Goal: Information Seeking & Learning: Understand process/instructions

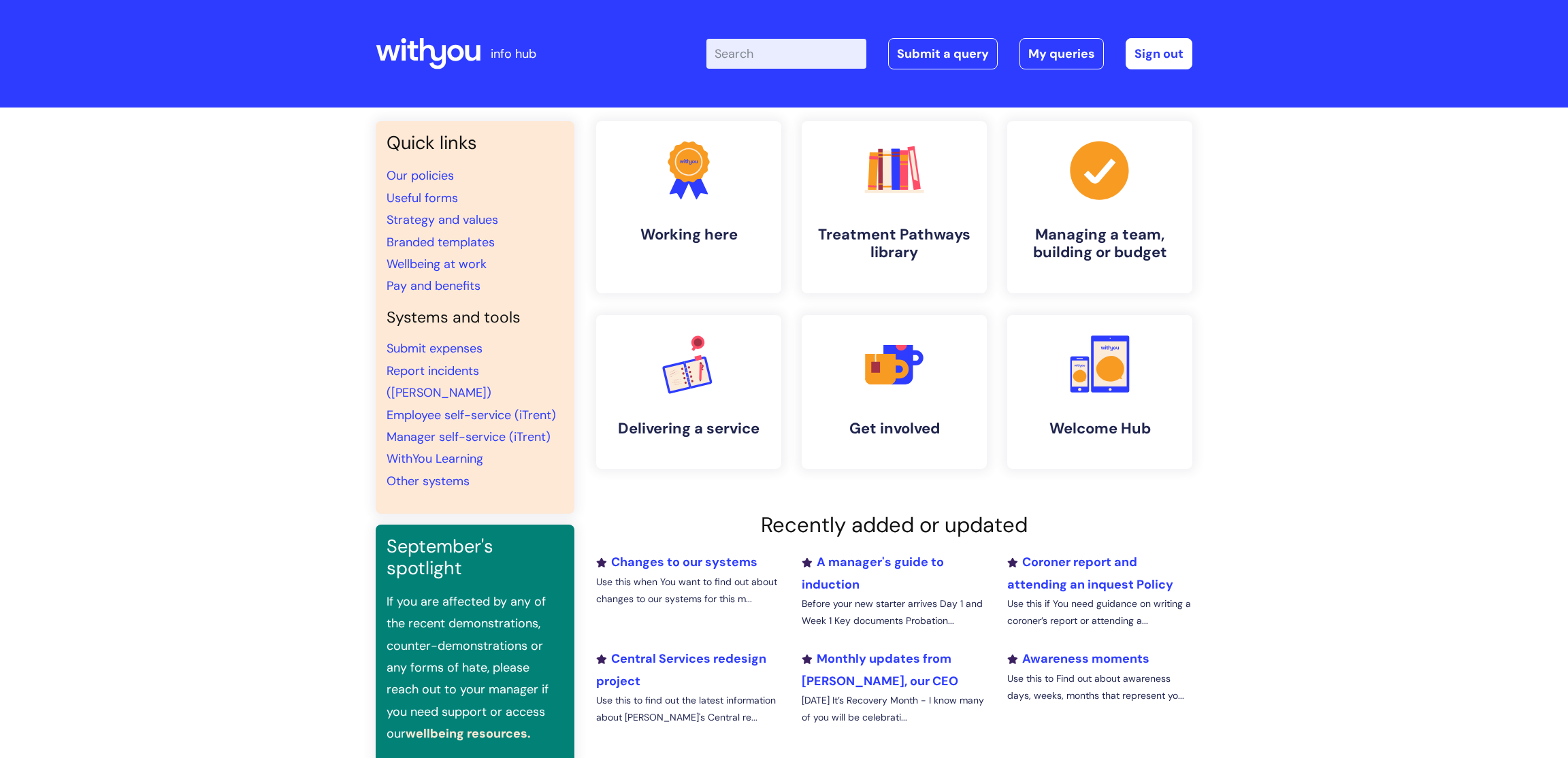
click at [788, 50] on input "Enter your search term here..." at bounding box center [786, 53] width 160 height 30
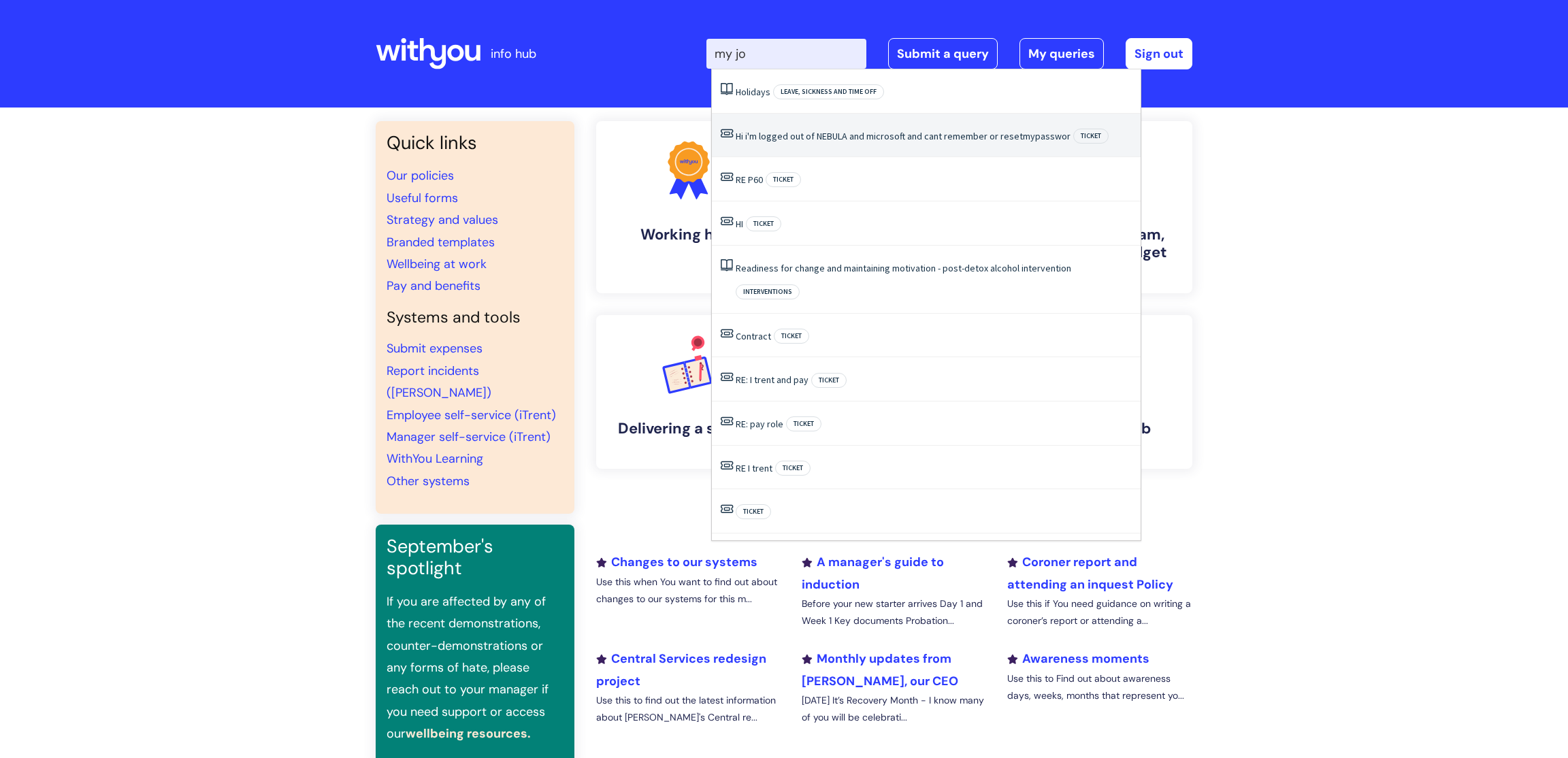
type input "my jou"
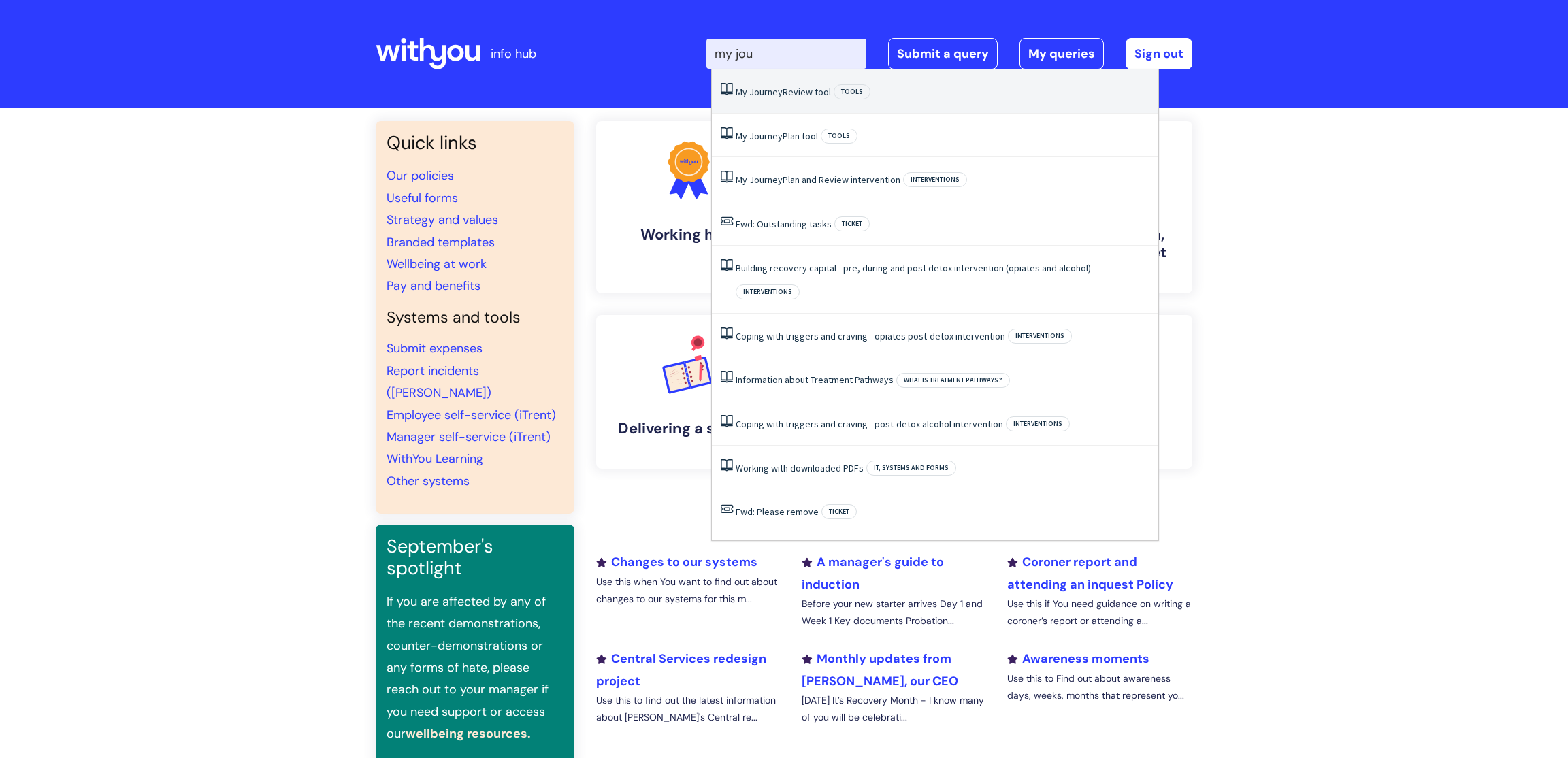
click at [800, 96] on link "My Journey Review tool" at bounding box center [783, 92] width 95 height 12
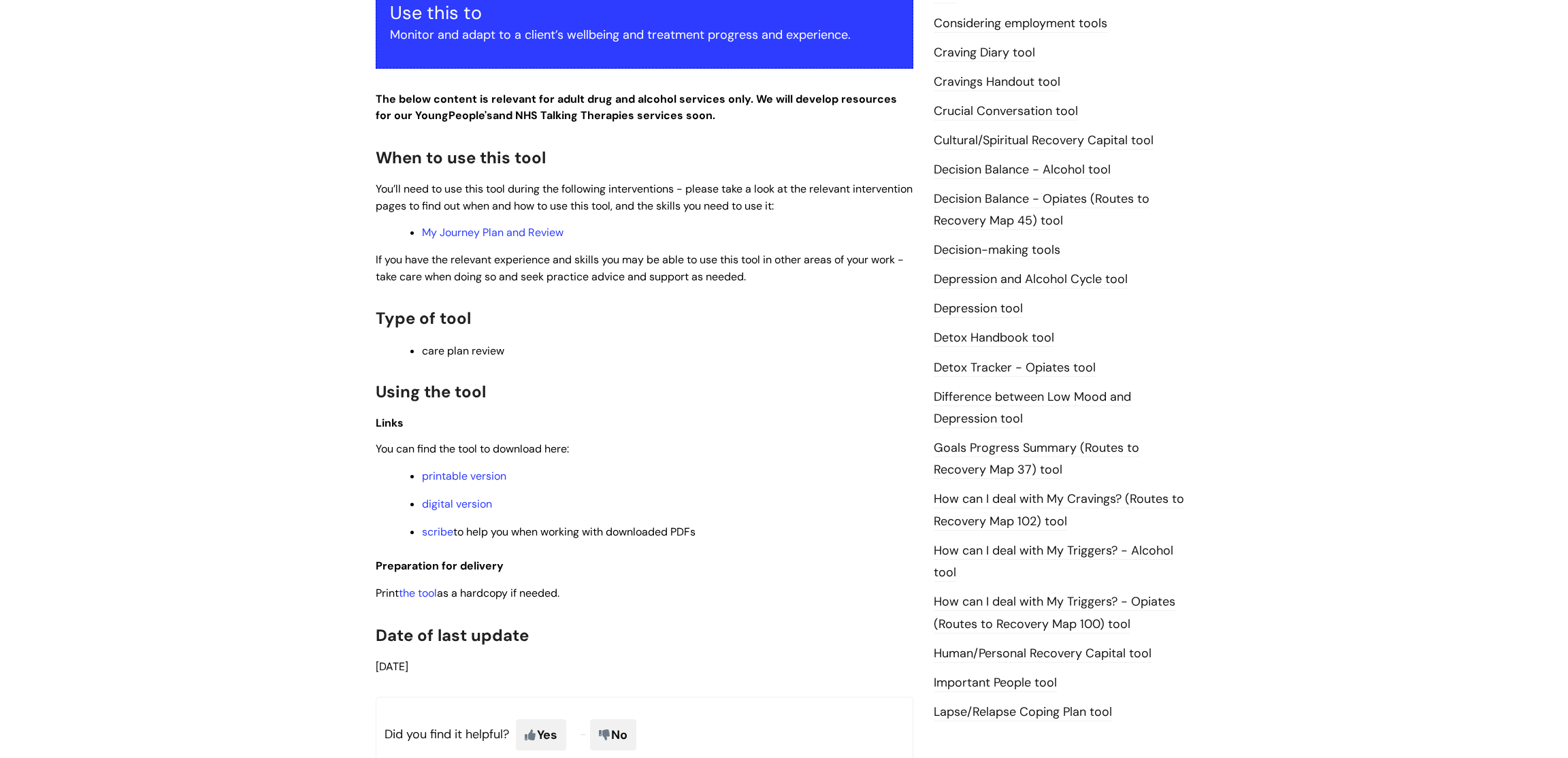
scroll to position [562, 0]
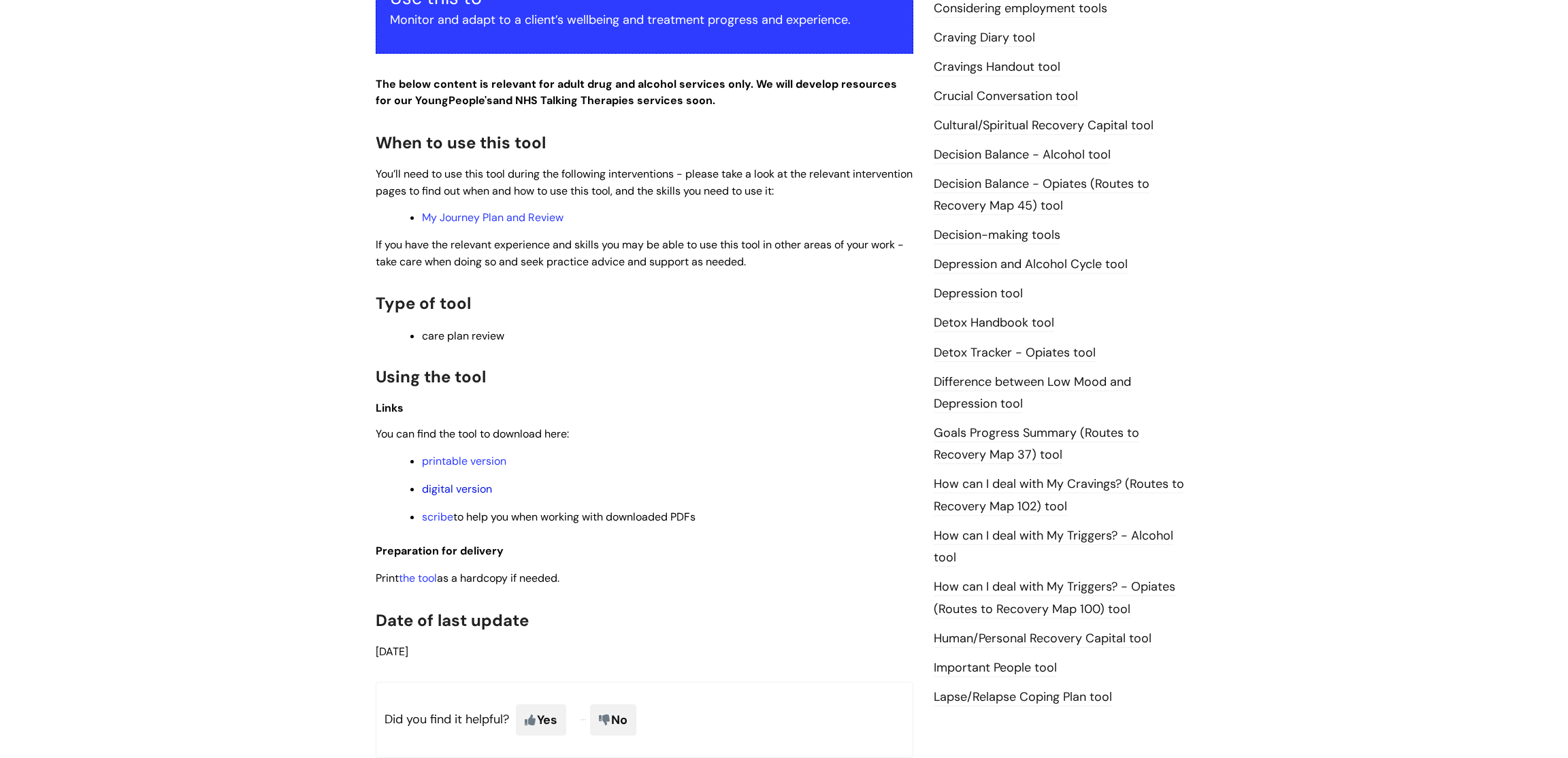
click at [472, 492] on link "digital version" at bounding box center [457, 489] width 70 height 14
